Goal: Task Accomplishment & Management: Complete application form

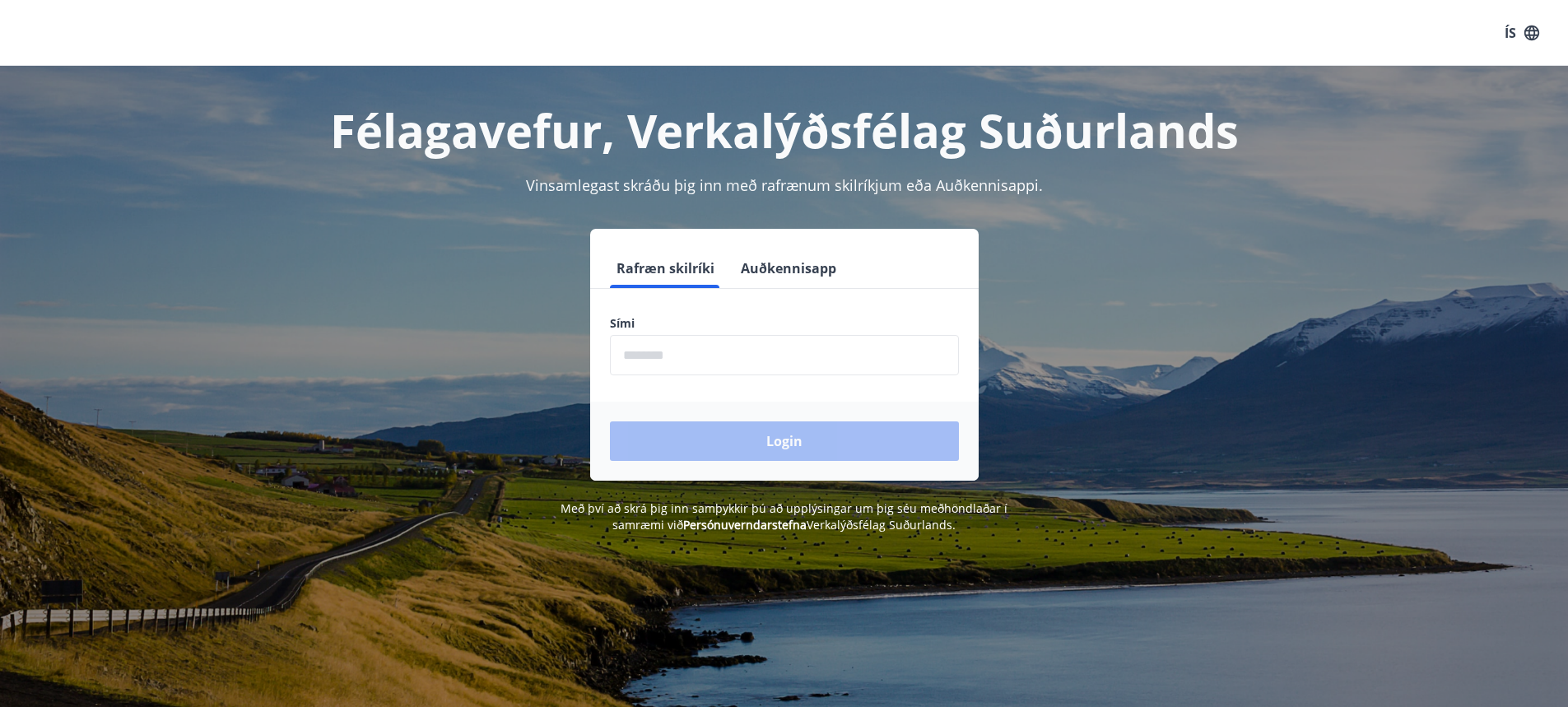
click at [750, 351] on input "phone" at bounding box center [784, 355] width 349 height 40
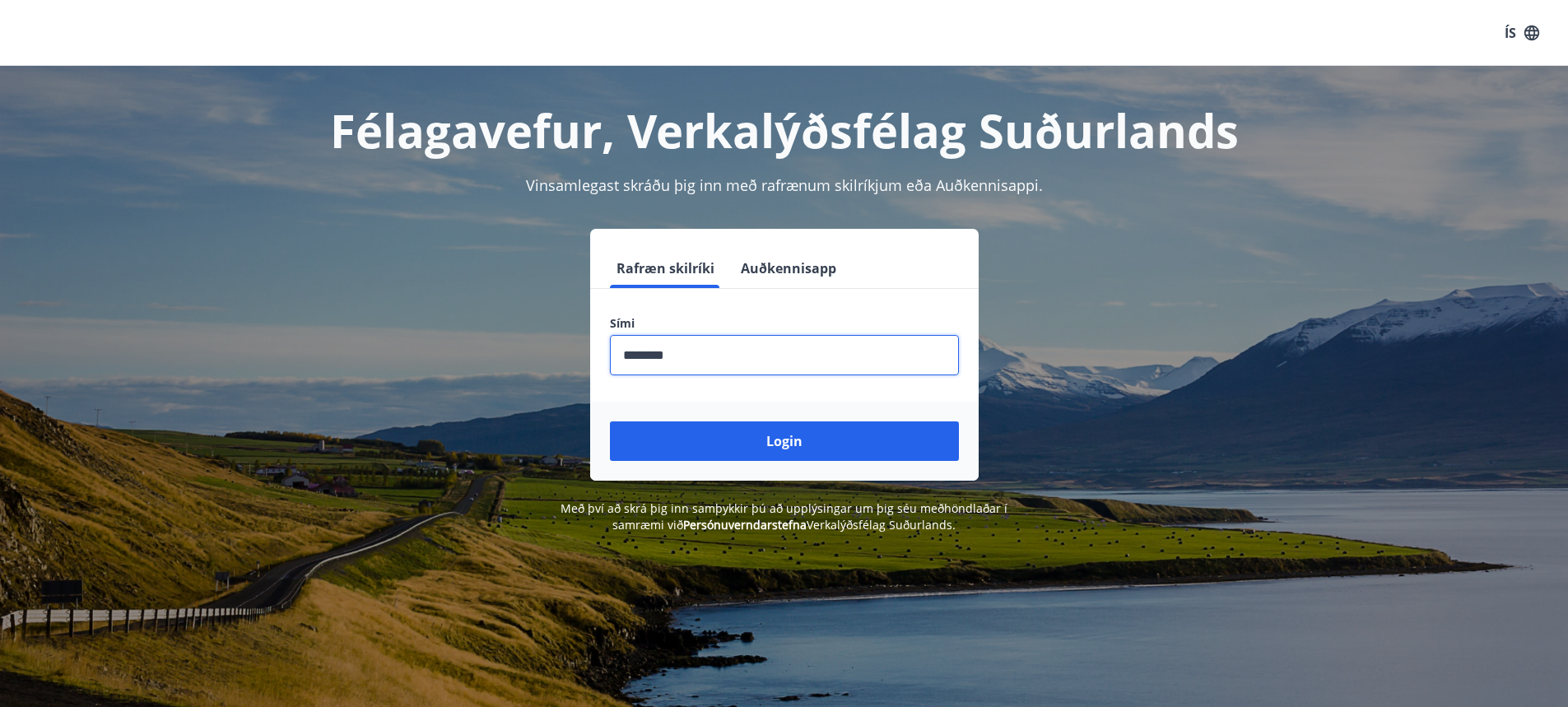
type input "********"
click at [610, 421] on button "Login" at bounding box center [784, 441] width 349 height 39
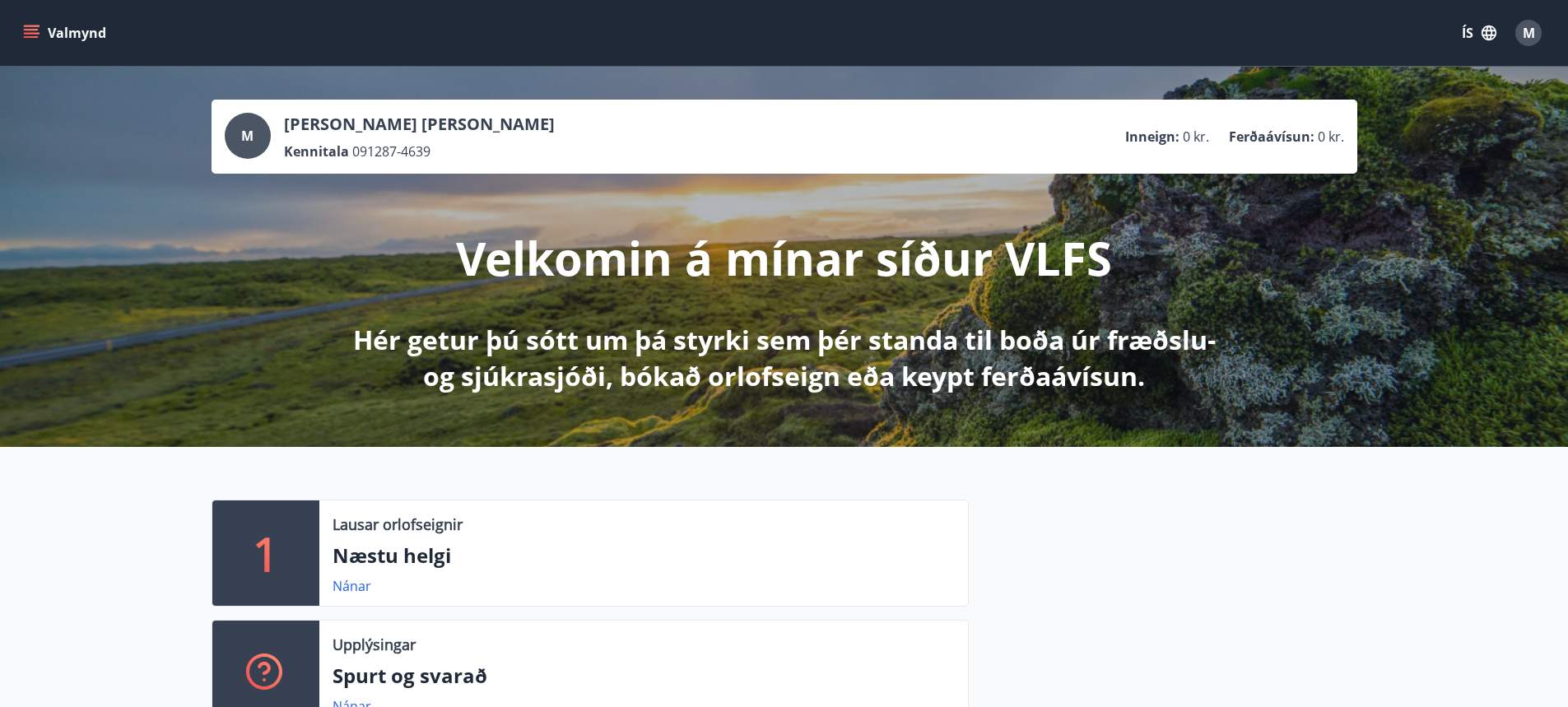
click at [30, 30] on icon "menu" at bounding box center [31, 30] width 14 height 2
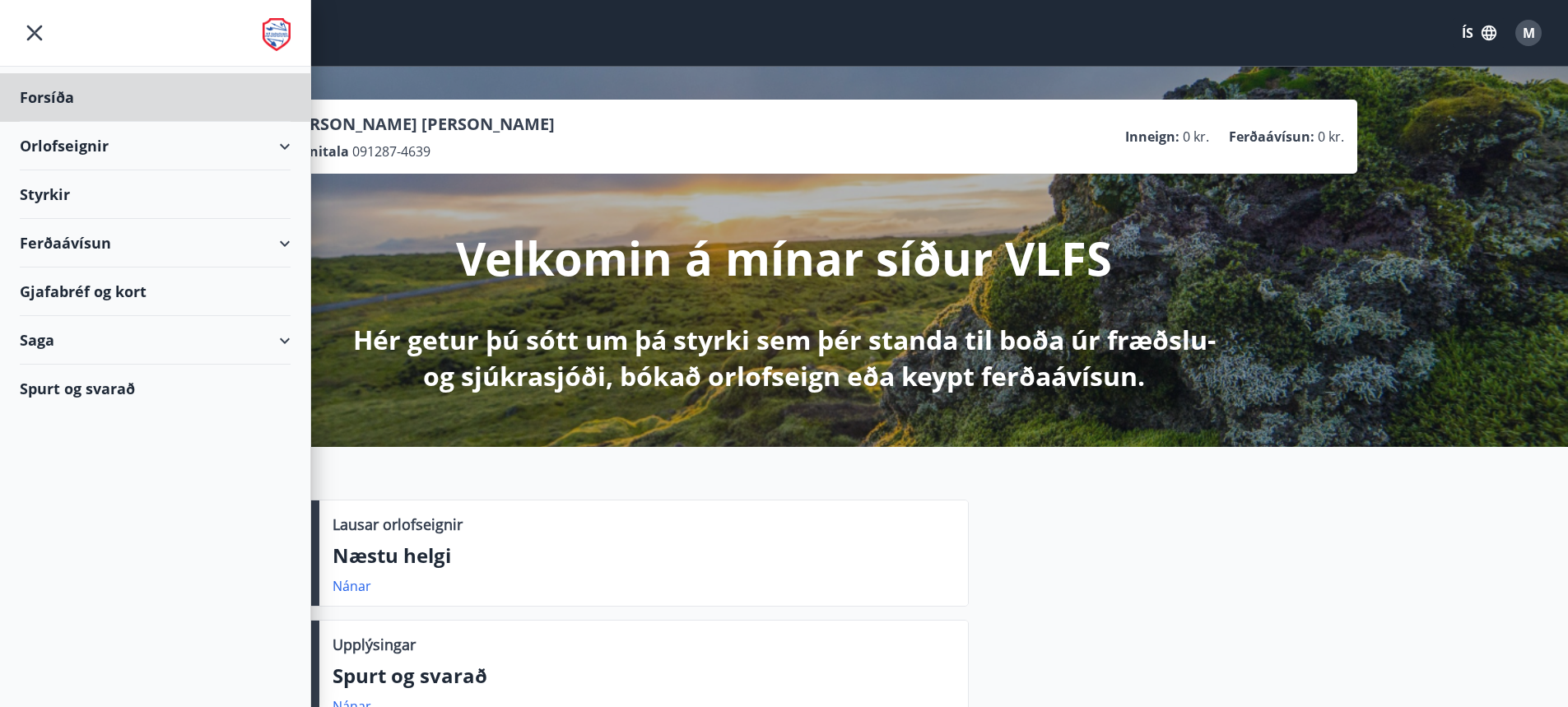
click at [140, 205] on div "Styrkir" at bounding box center [155, 194] width 271 height 49
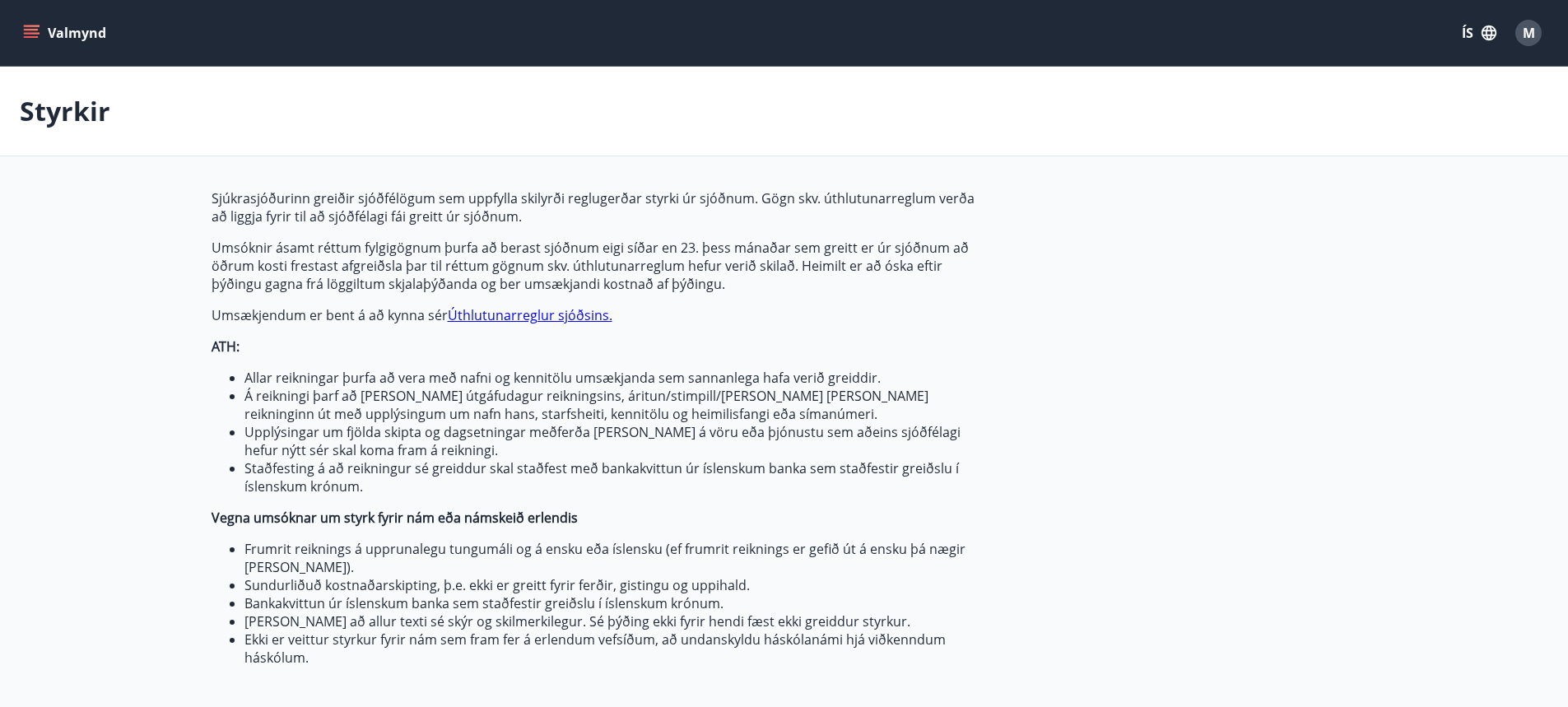
type input "***"
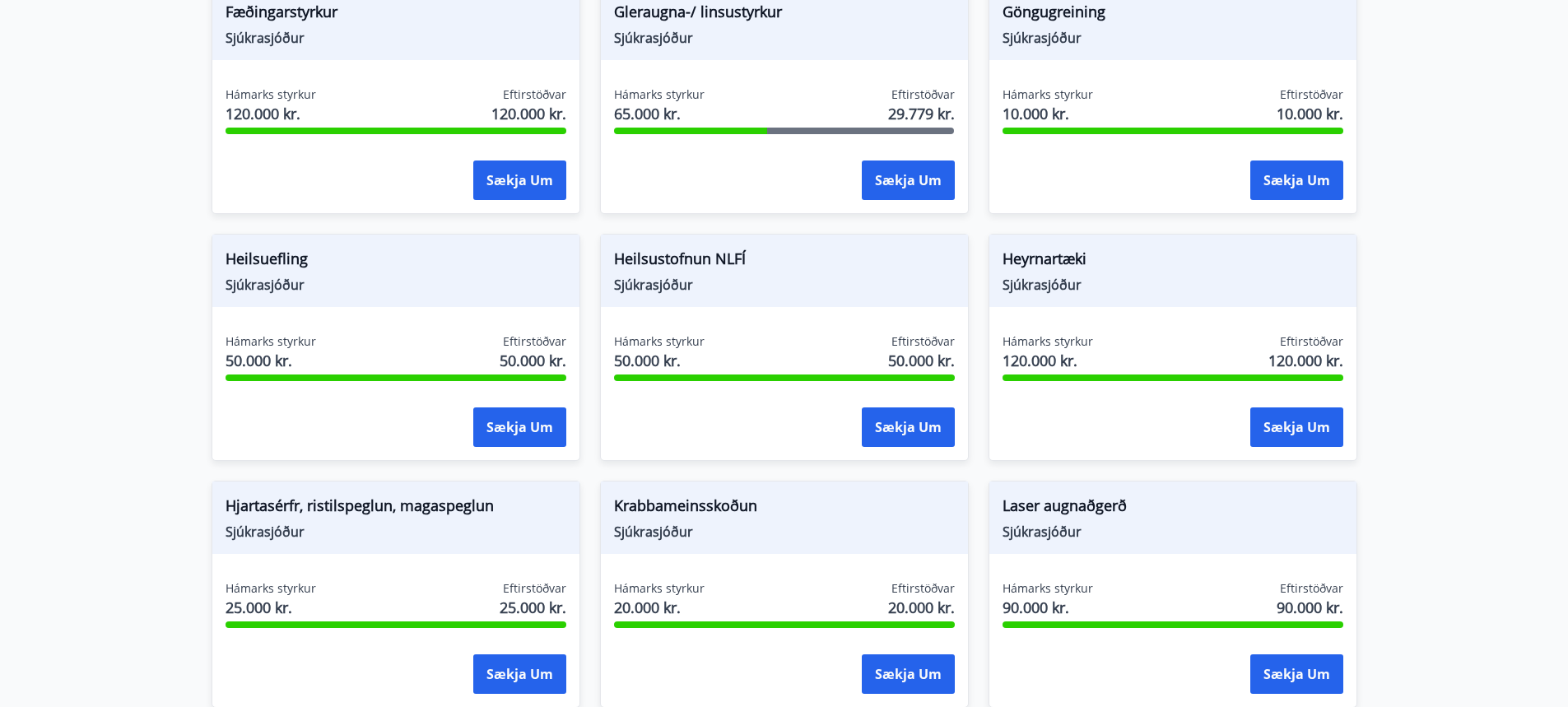
scroll to position [592, 0]
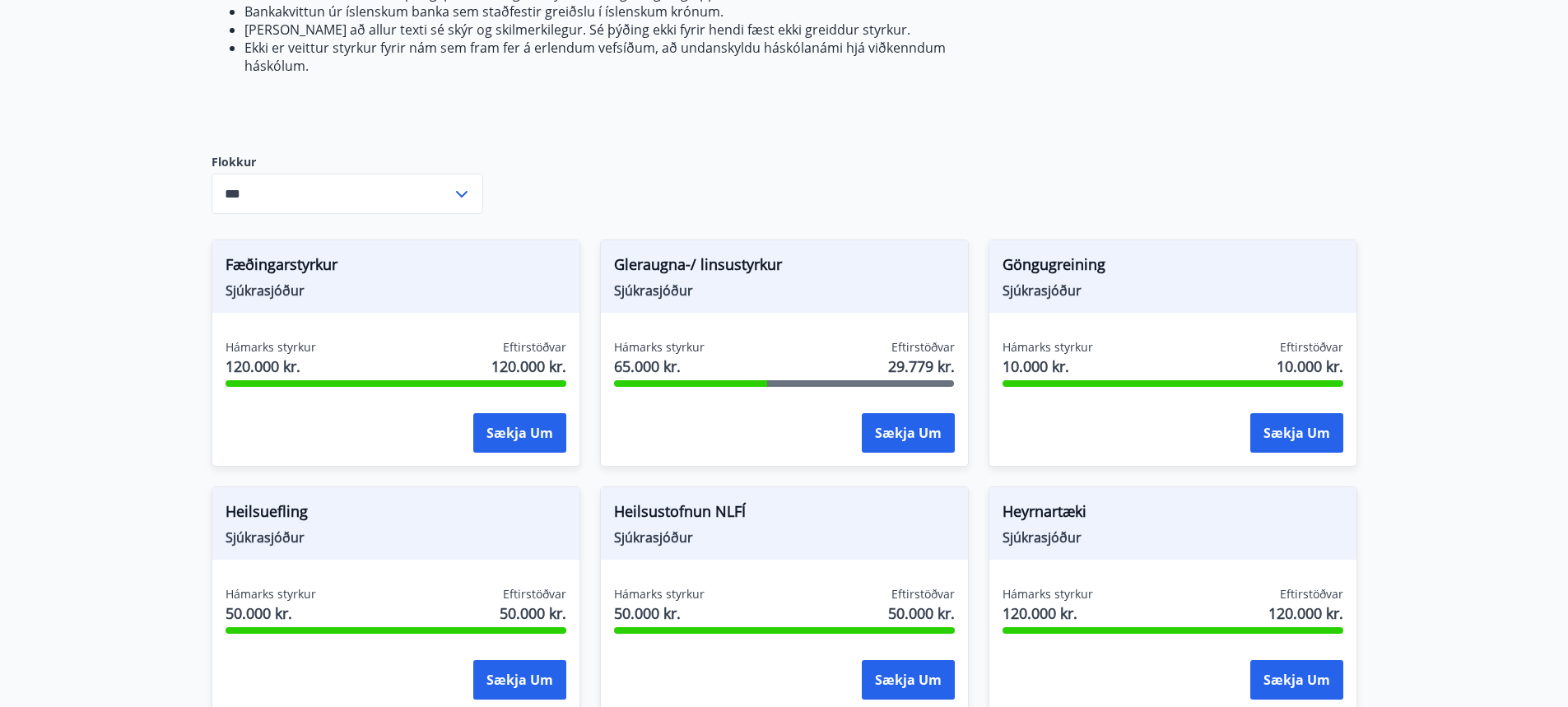
click at [459, 200] on icon at bounding box center [461, 194] width 20 height 20
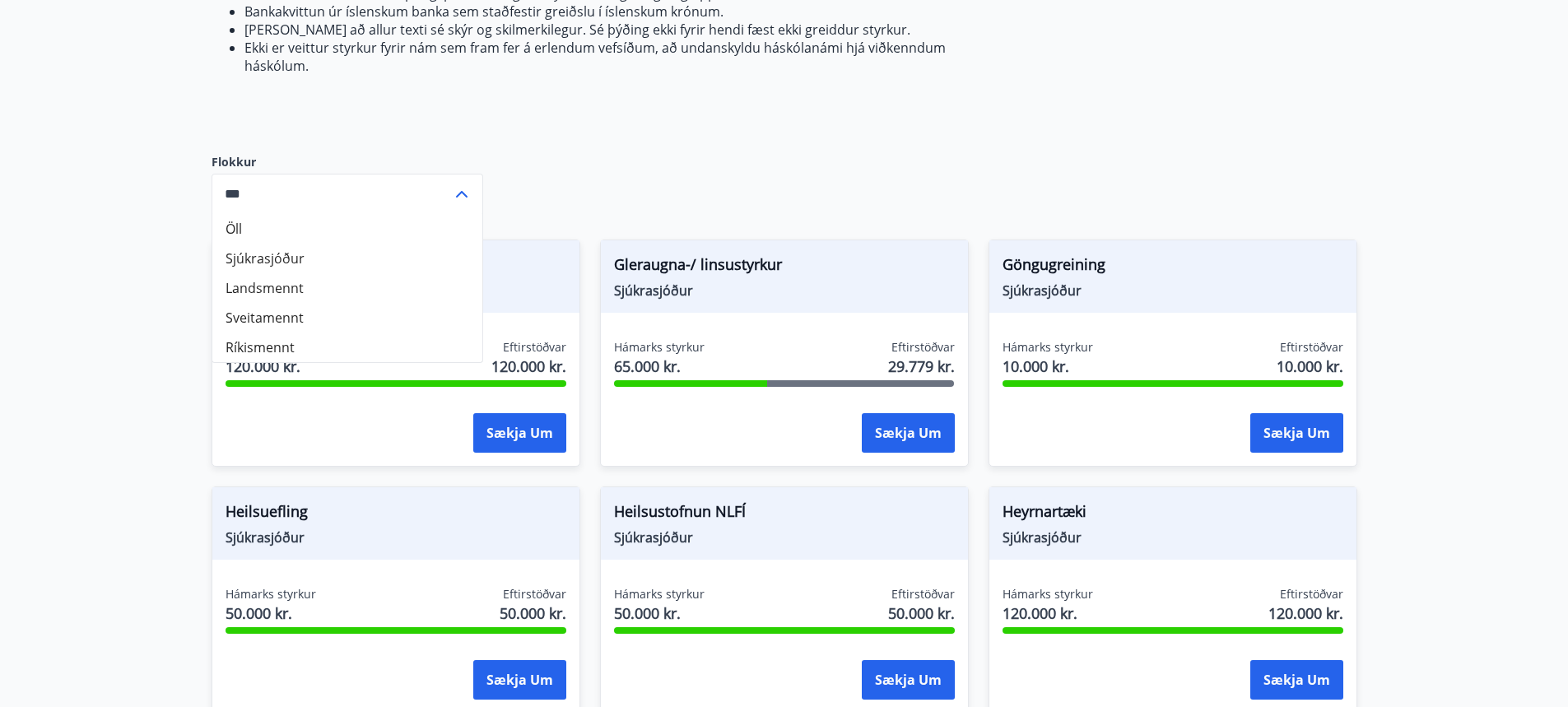
click at [660, 146] on div "Sjúkrasjóðurinn greiðir sjóðfélögum sem uppfylla skilyrði reglugerðar styrki úr…" at bounding box center [784, 536] width 1145 height 1876
click at [998, 146] on div "Sjúkrasjóðurinn greiðir sjóðfélögum sem uppfylla skilyrði reglugerðar styrki úr…" at bounding box center [784, 536] width 1145 height 1876
click at [452, 200] on icon at bounding box center [461, 194] width 20 height 20
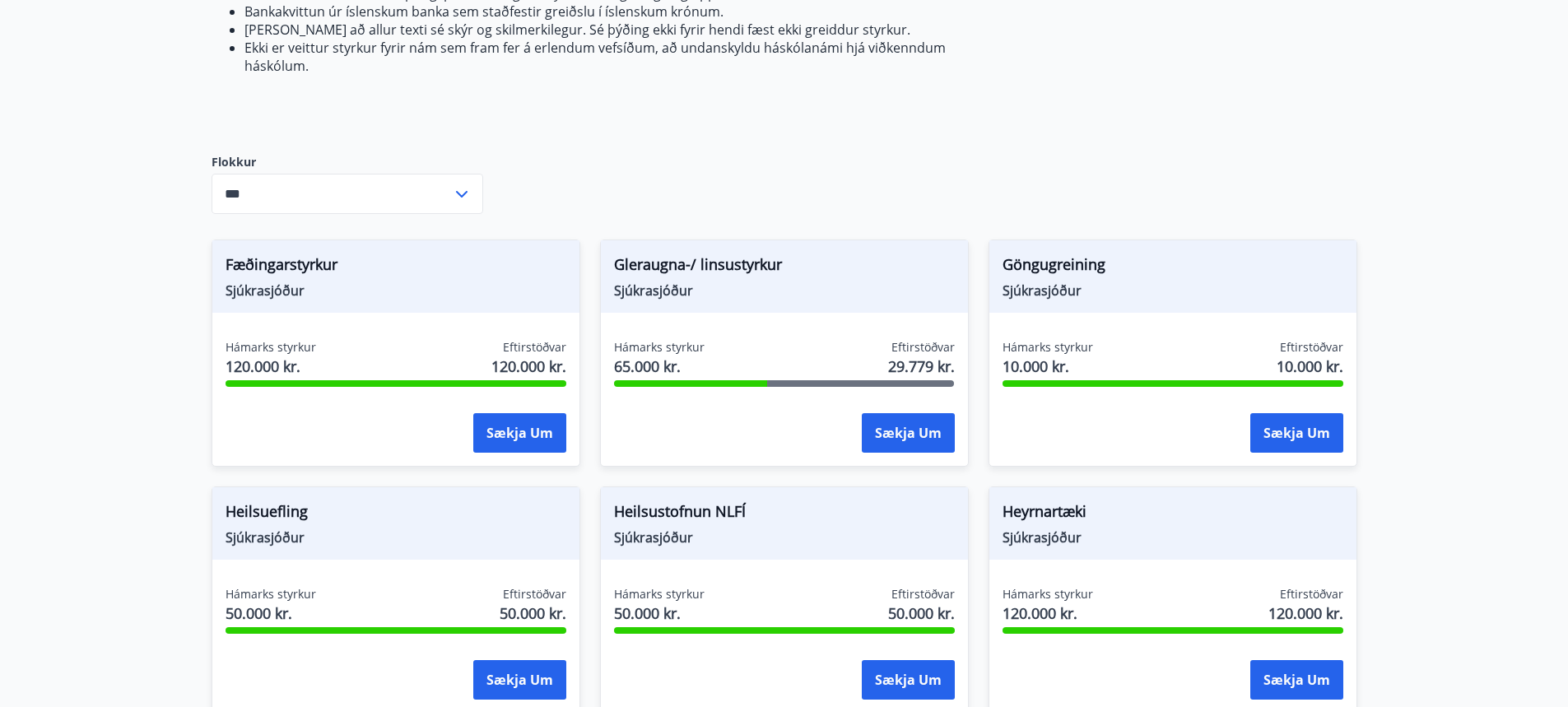
click at [467, 200] on icon at bounding box center [461, 194] width 20 height 20
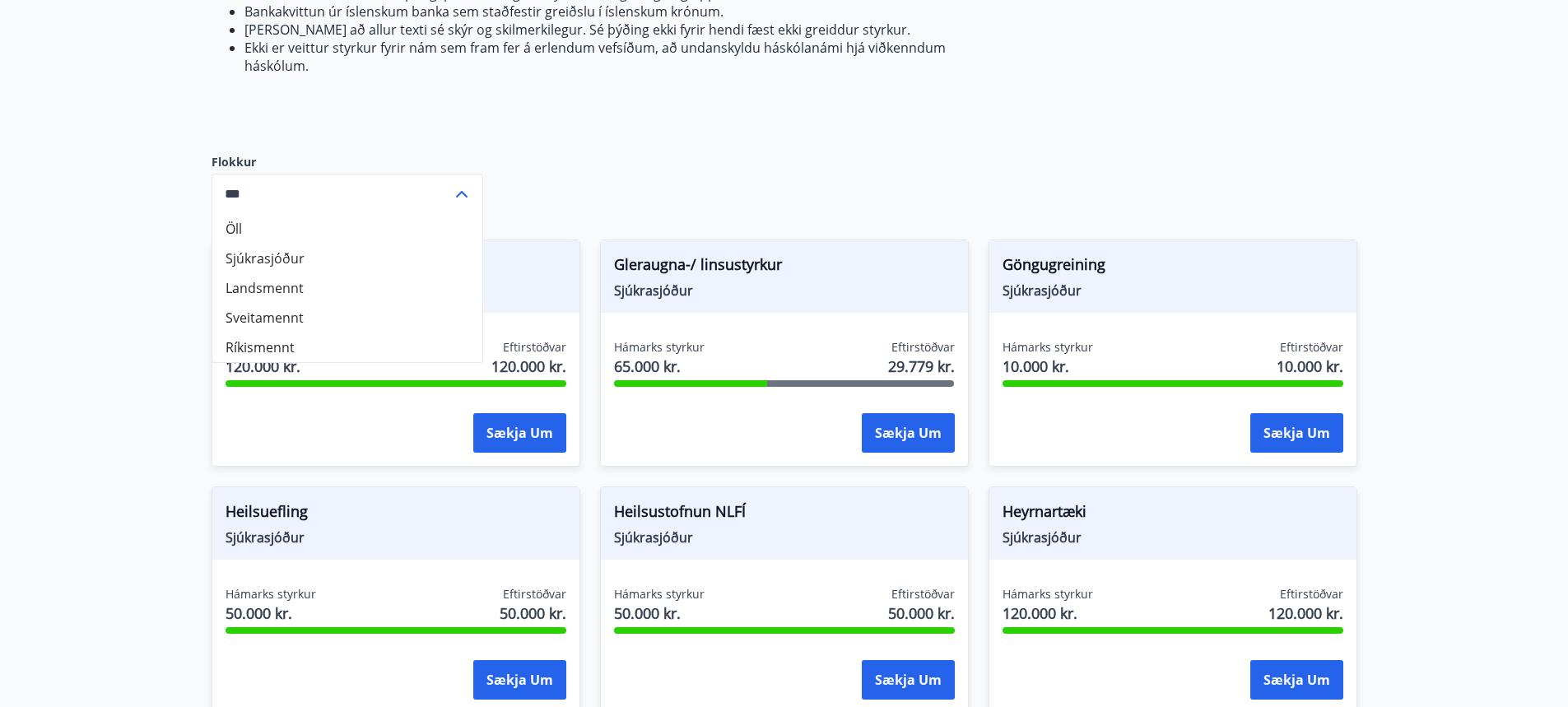
click at [662, 171] on div "Sjúkrasjóðurinn greiðir sjóðfélögum sem uppfylla skilyrði reglugerðar styrki úr…" at bounding box center [784, 536] width 1145 height 1876
click at [597, 180] on div "Sjúkrasjóðurinn greiðir sjóðfélögum sem uppfylla skilyrði reglugerðar styrki úr…" at bounding box center [784, 536] width 1145 height 1876
click at [469, 203] on icon at bounding box center [461, 194] width 20 height 20
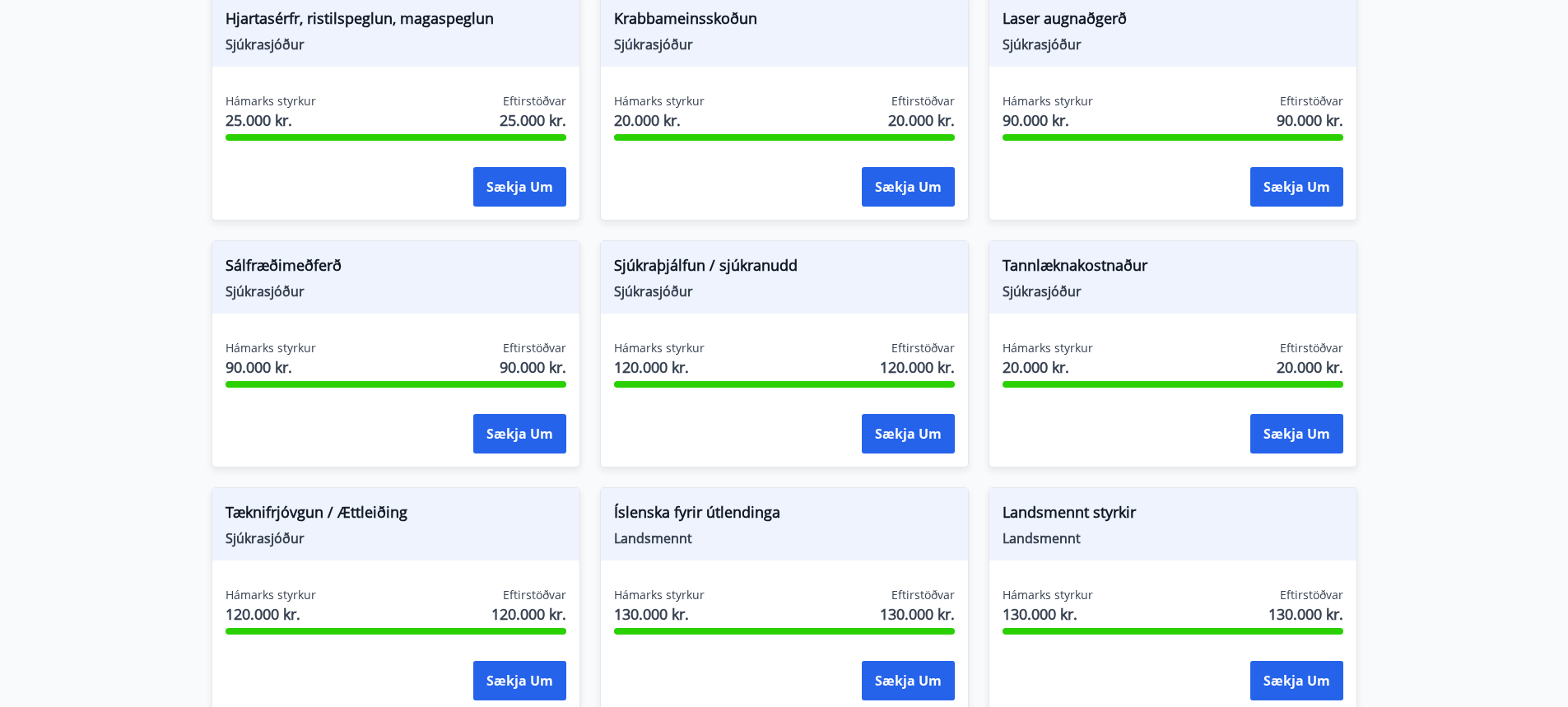
scroll to position [1333, 0]
click at [1150, 553] on div "Landsmennt styrkir Landsmennt" at bounding box center [1172, 523] width 367 height 72
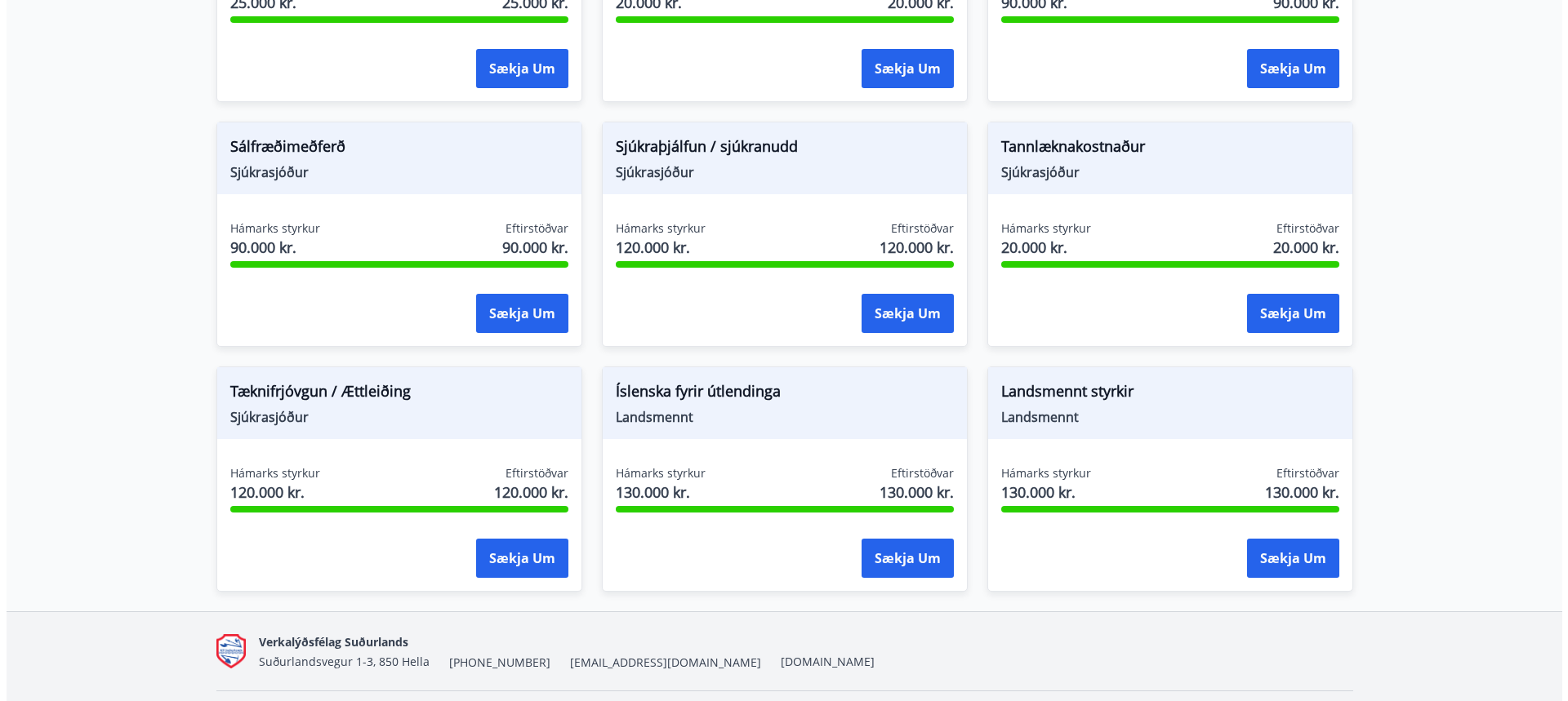
scroll to position [1485, 0]
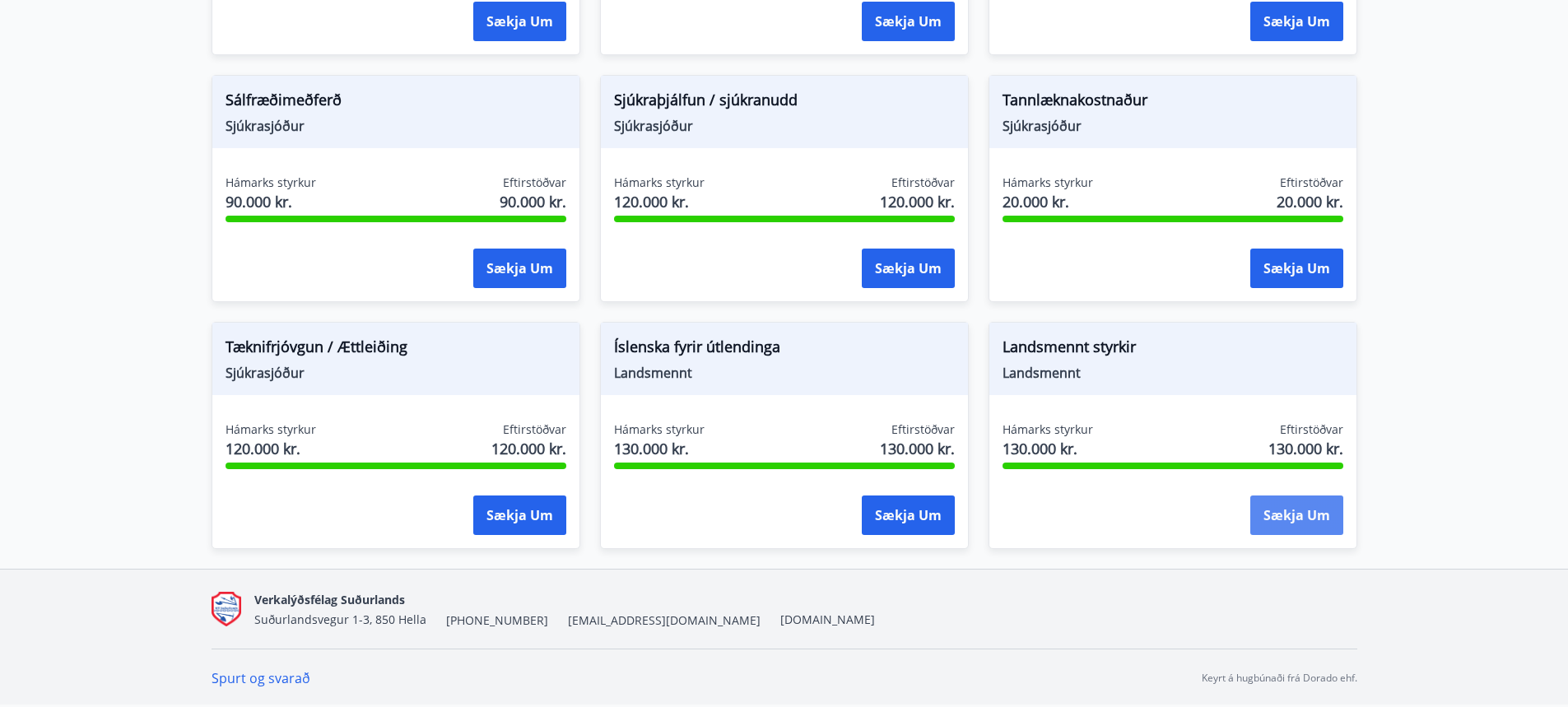
click at [1299, 502] on button "Sækja um" at bounding box center [1296, 515] width 93 height 39
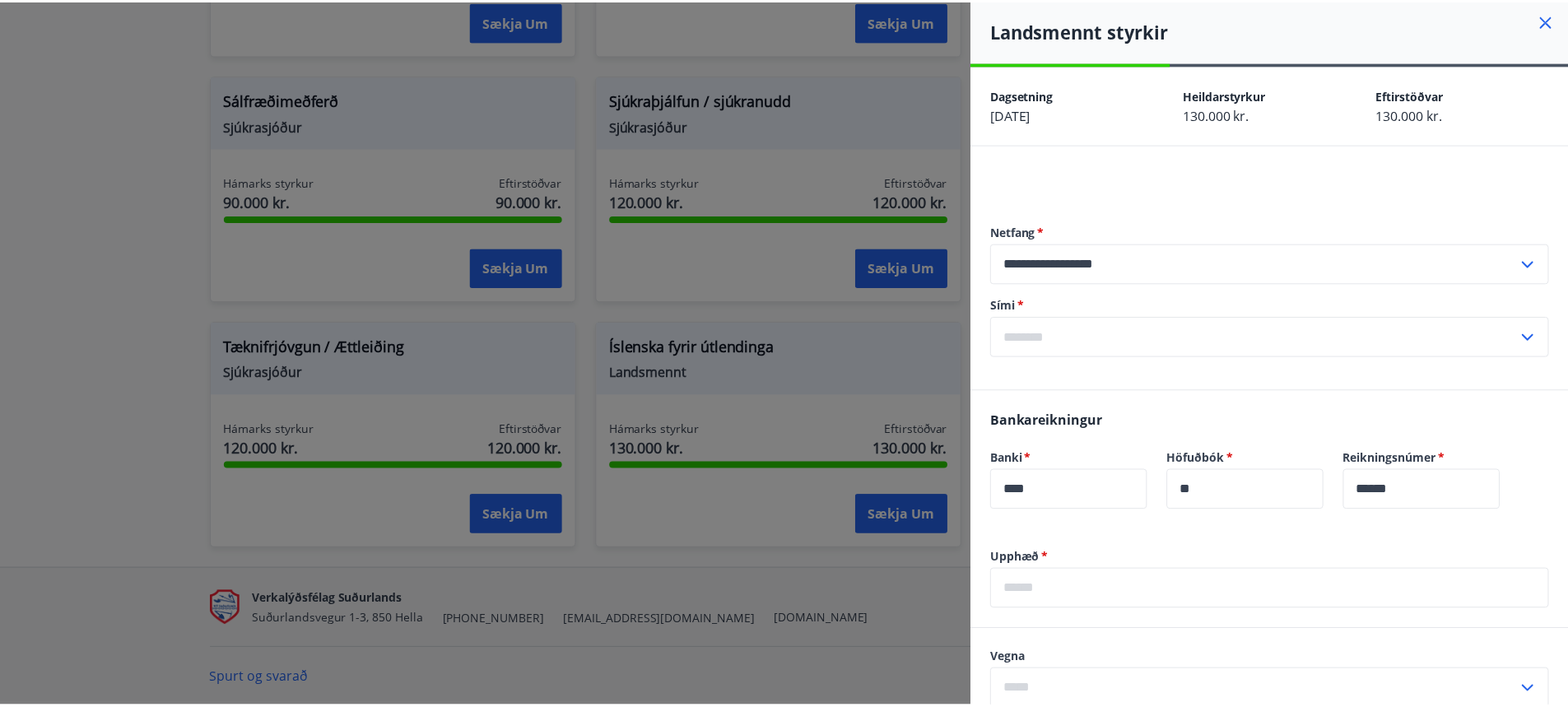
scroll to position [0, 0]
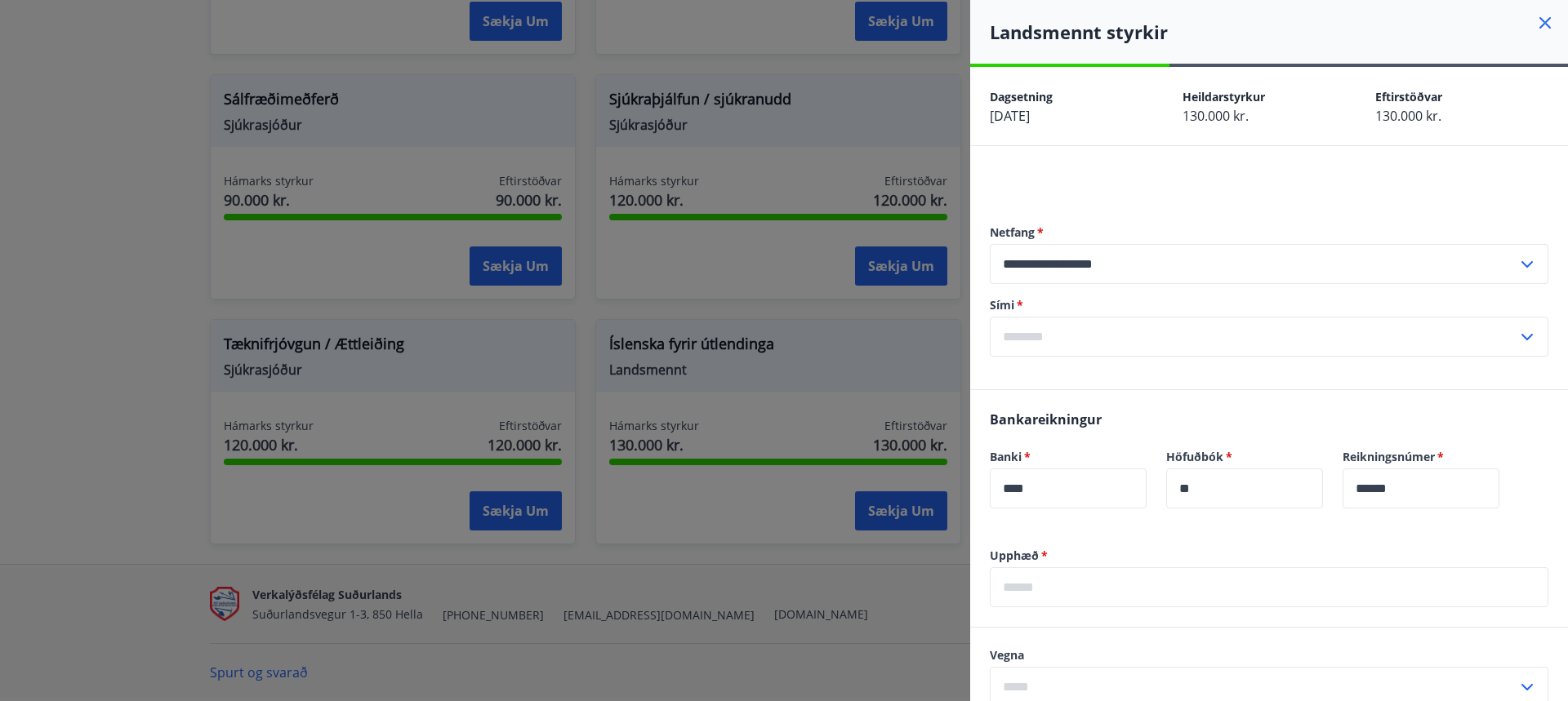
click at [714, 588] on div at bounding box center [784, 350] width 1568 height 701
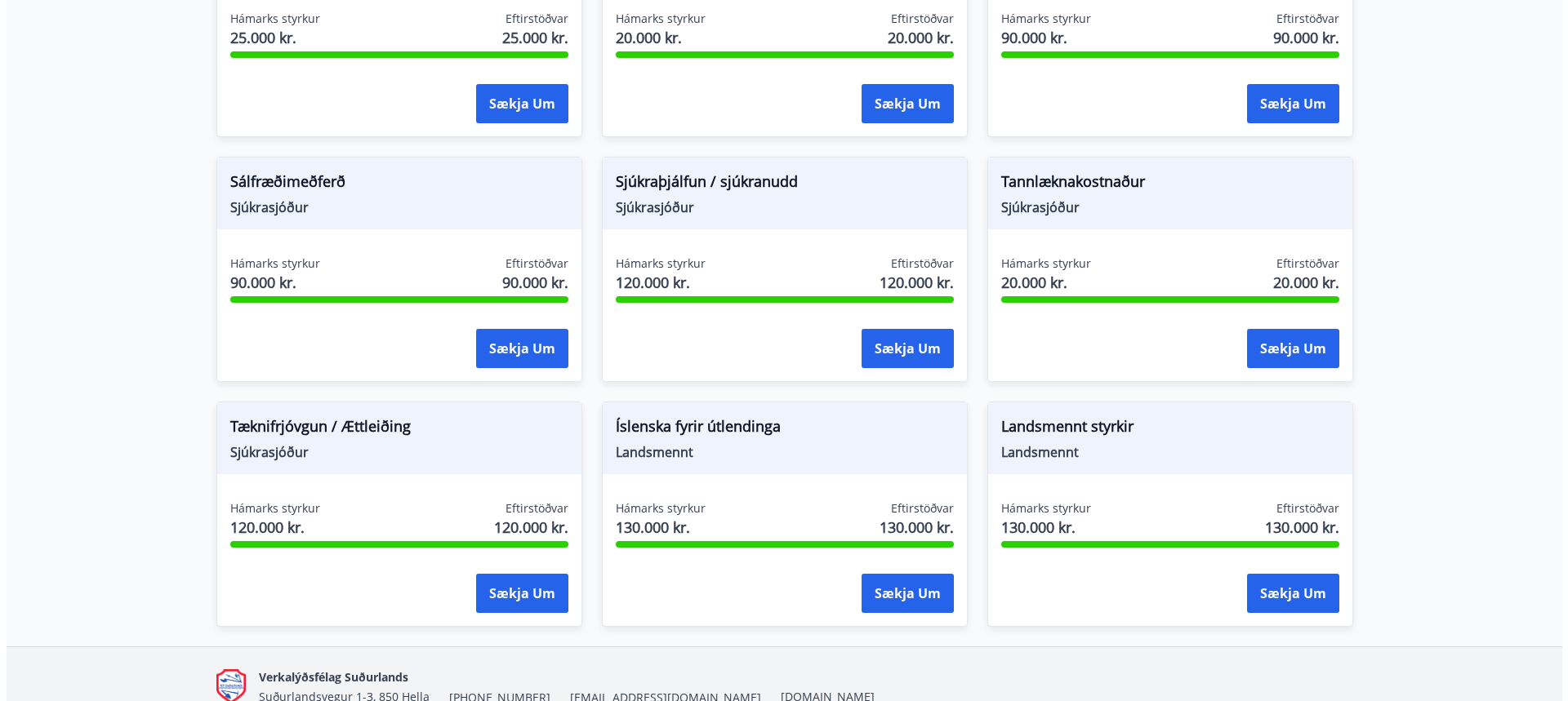
scroll to position [1403, 0]
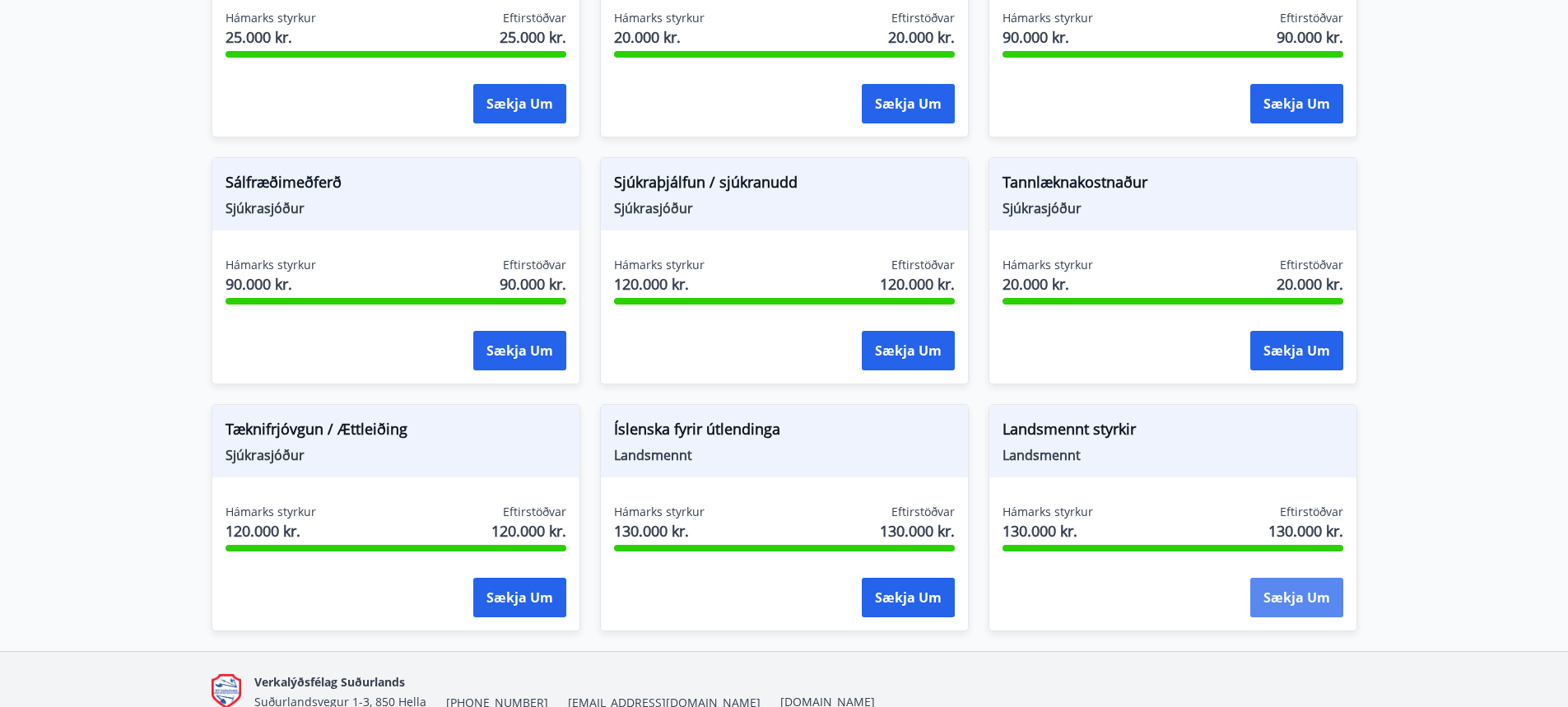
click at [1302, 590] on button "Sækja um" at bounding box center [1296, 598] width 93 height 39
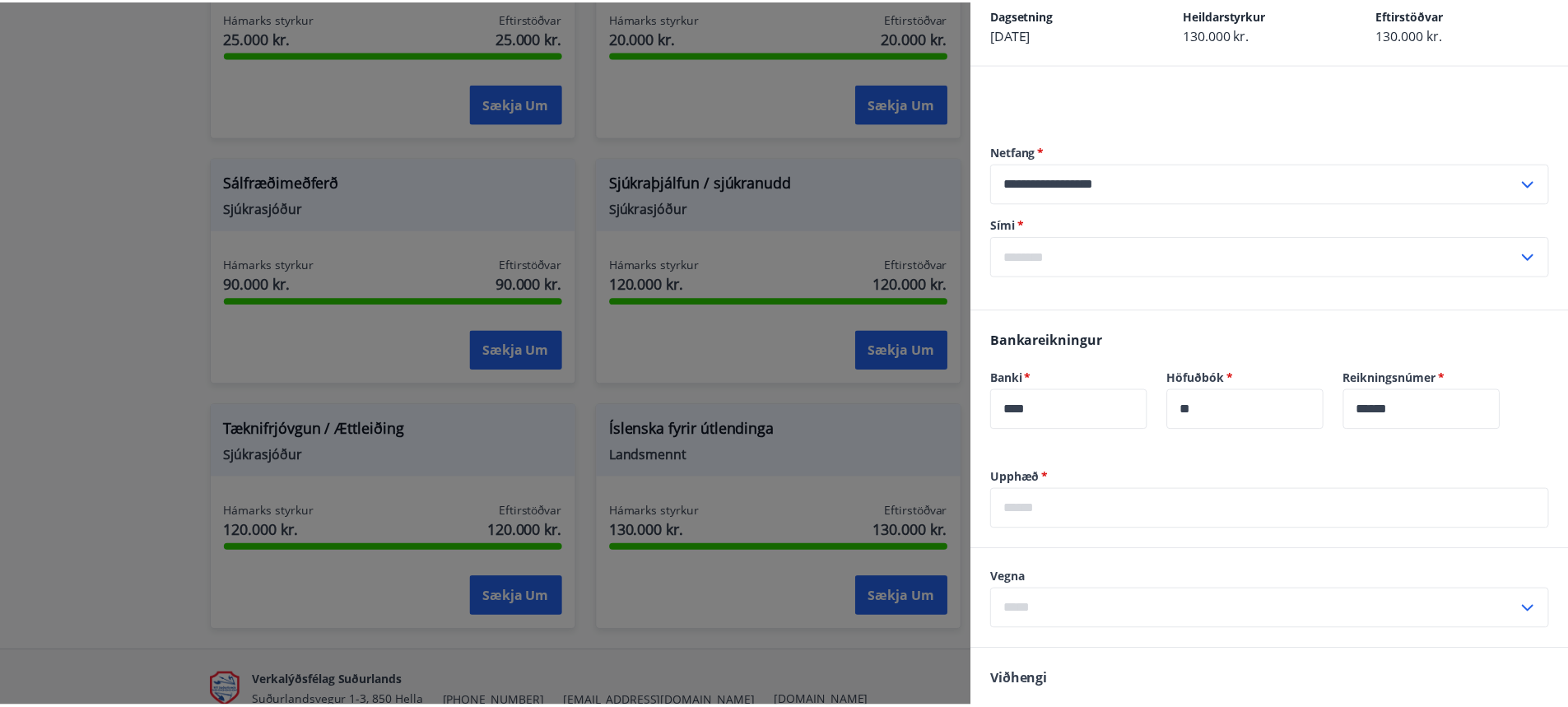
scroll to position [356, 0]
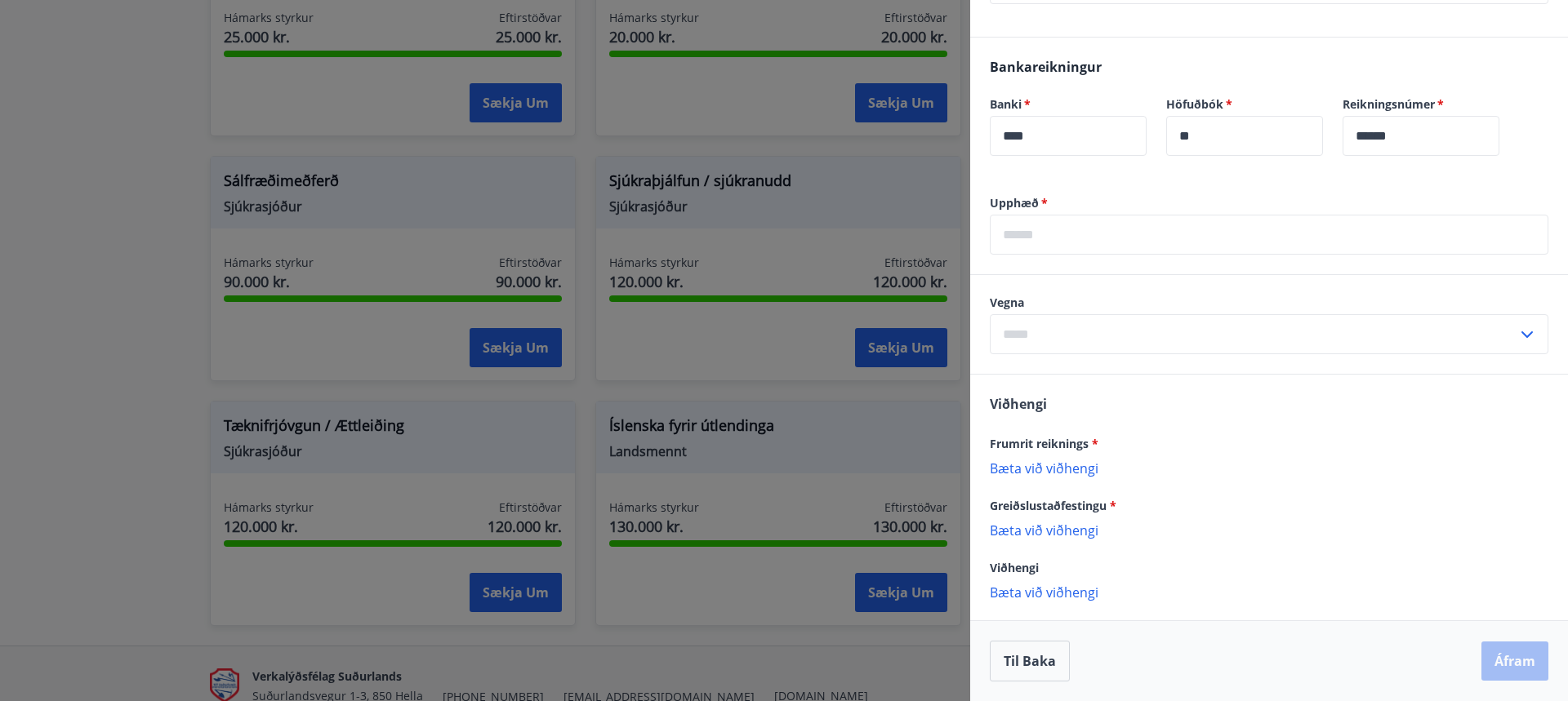
click at [1072, 474] on p "Bæta við viðhengi" at bounding box center [1269, 467] width 558 height 16
click at [1019, 460] on p "Bæta við viðhengi" at bounding box center [1269, 467] width 558 height 16
click at [1080, 468] on p "Bæta við viðhengi" at bounding box center [1269, 467] width 558 height 16
click at [174, 111] on div at bounding box center [784, 350] width 1568 height 701
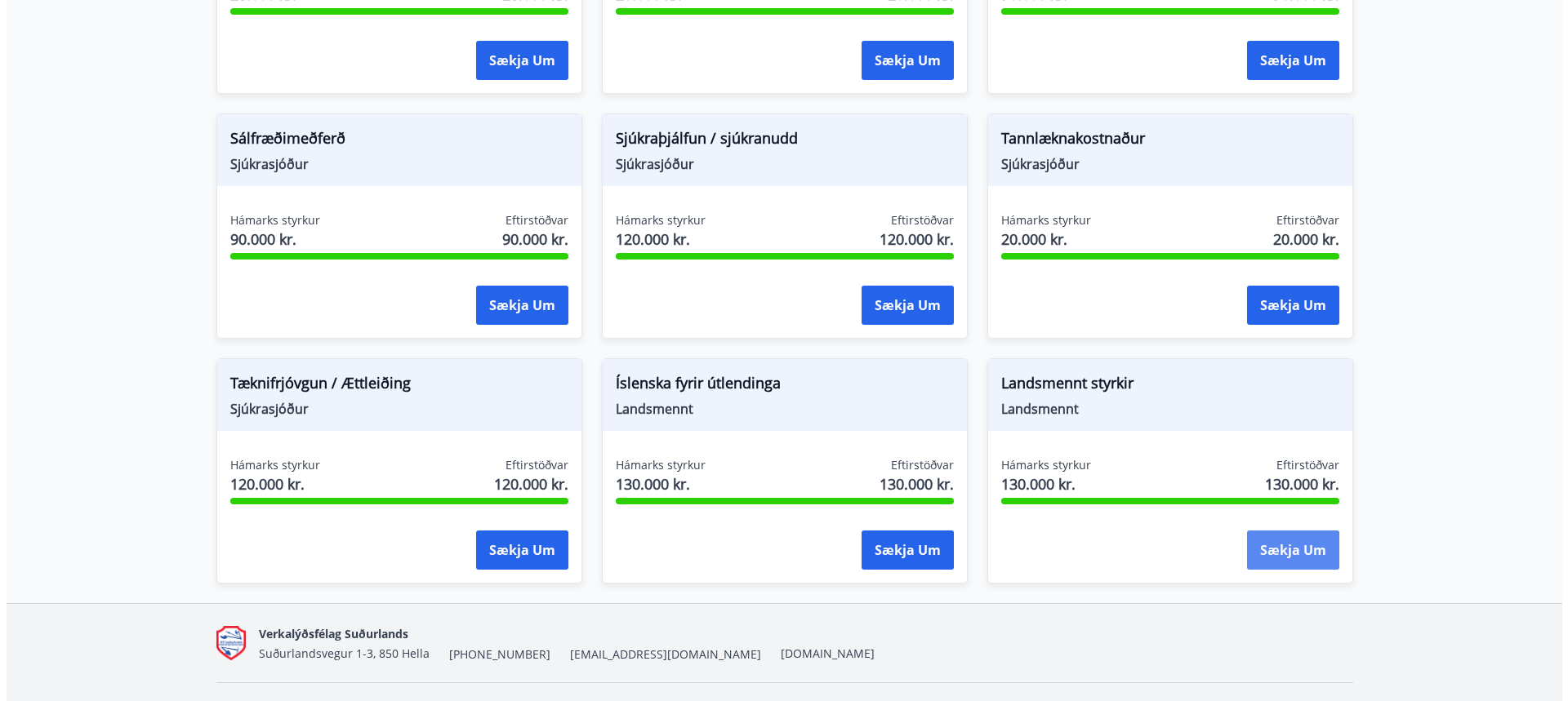
scroll to position [1485, 0]
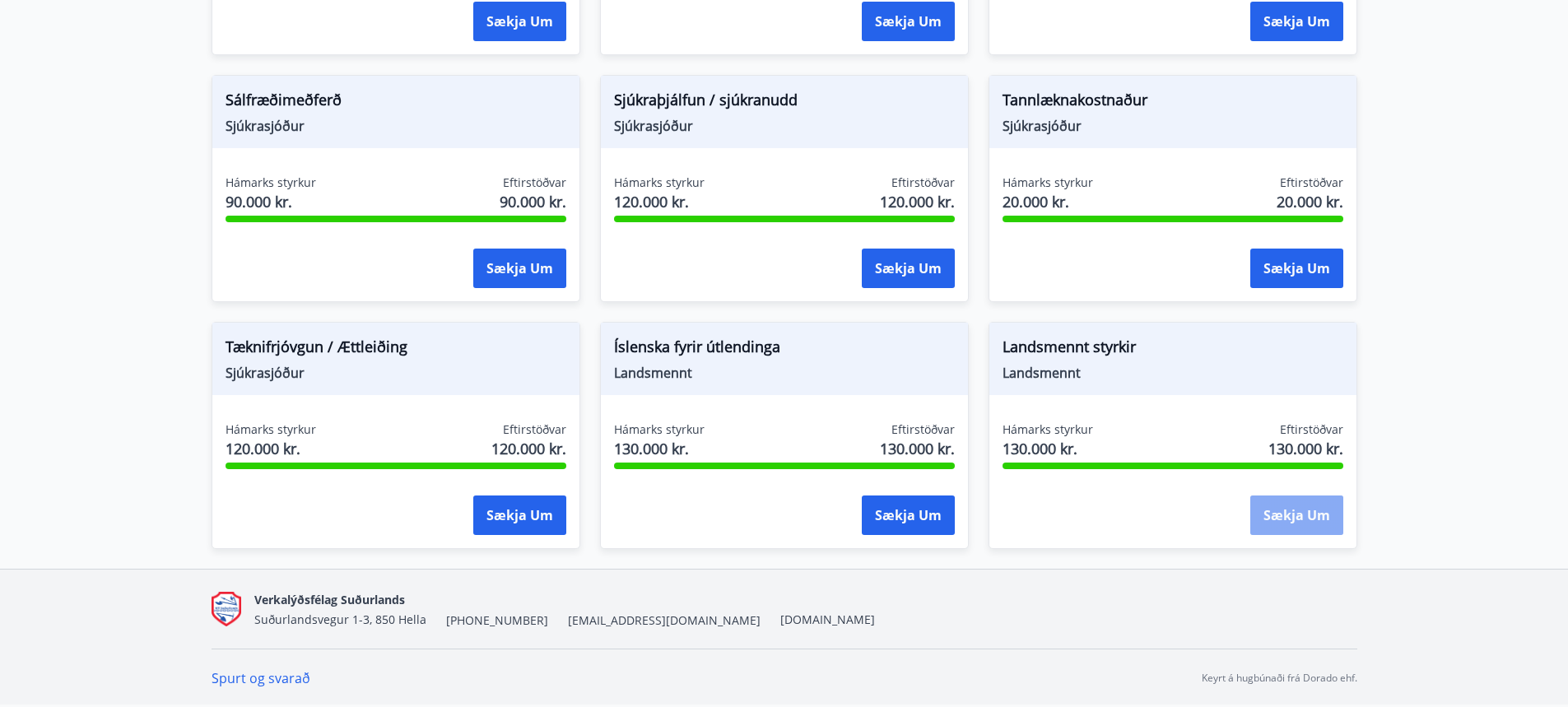
click at [1308, 532] on button "Sækja um" at bounding box center [1296, 515] width 93 height 39
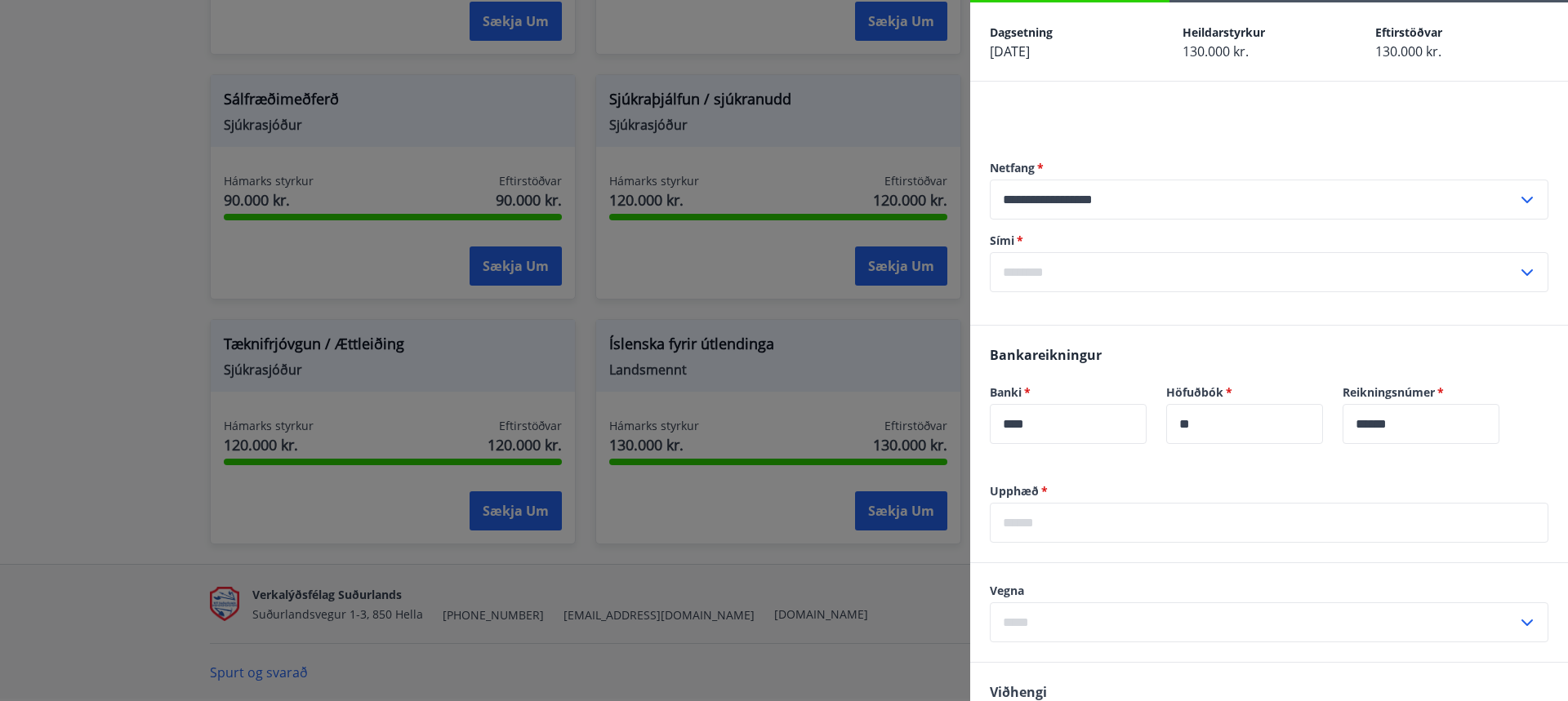
scroll to position [0, 0]
